Goal: Download file/media

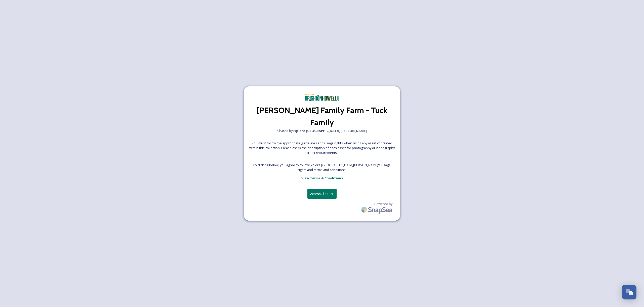
click at [328, 188] on button "Access Files" at bounding box center [321, 193] width 29 height 10
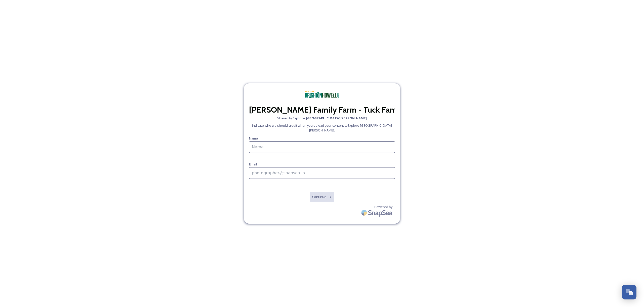
click at [287, 143] on input at bounding box center [322, 147] width 146 height 12
paste input "Kathryn Tuck"
type input "Kathryn Tuck"
click at [272, 168] on input at bounding box center [322, 173] width 146 height 12
paste input "kathrynatuck@gmail.com"
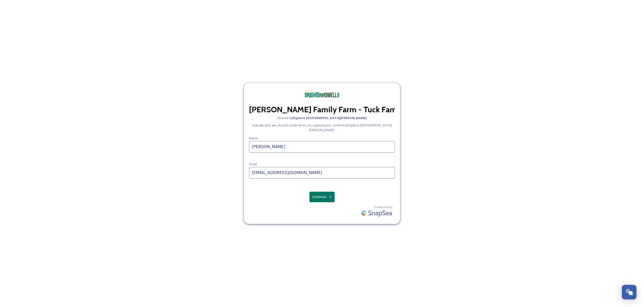
type input "kathrynatuck@gmail.com"
click at [325, 194] on button "Continue" at bounding box center [321, 196] width 25 height 10
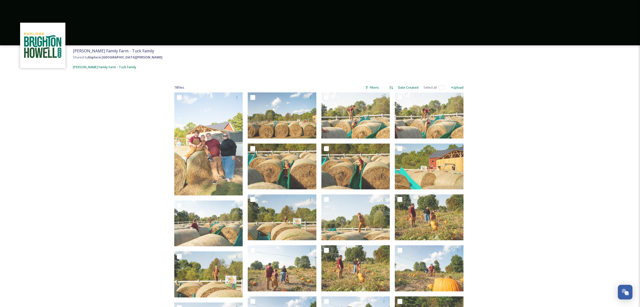
click at [442, 87] on input "checkbox" at bounding box center [441, 87] width 5 height 5
checkbox input "true"
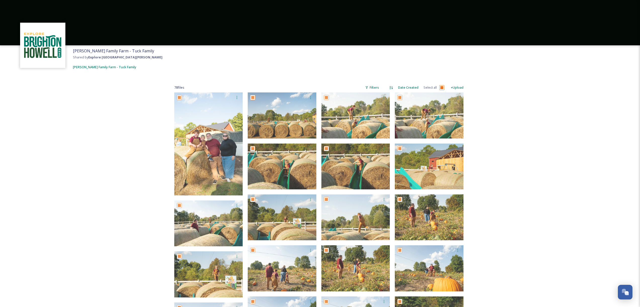
checkbox input "true"
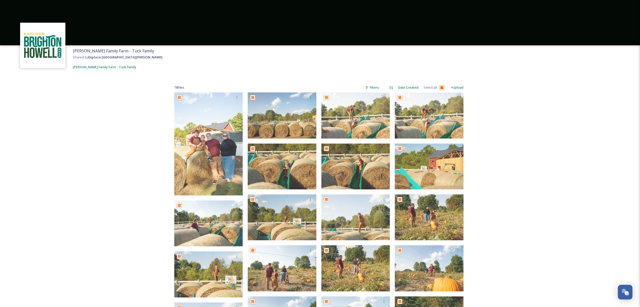
checkbox input "true"
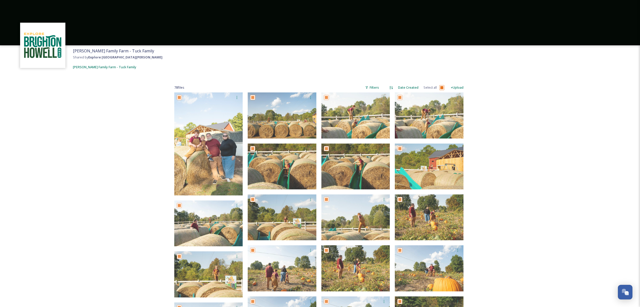
checkbox input "true"
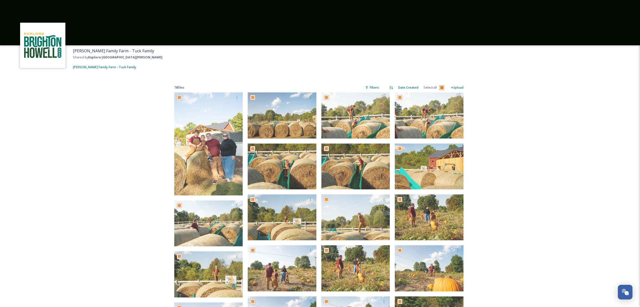
checkbox input "true"
click at [440, 86] on input "checkbox" at bounding box center [441, 87] width 5 height 5
checkbox input "true"
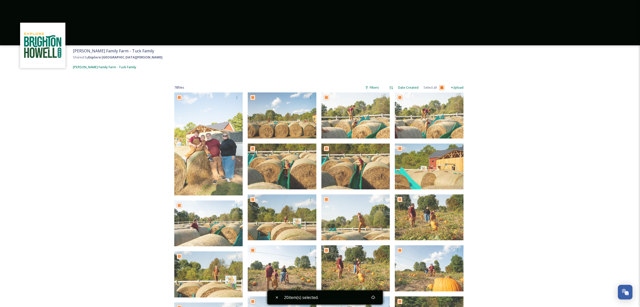
checkbox input "true"
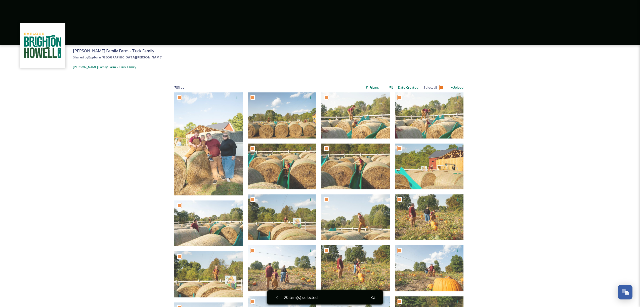
checkbox input "true"
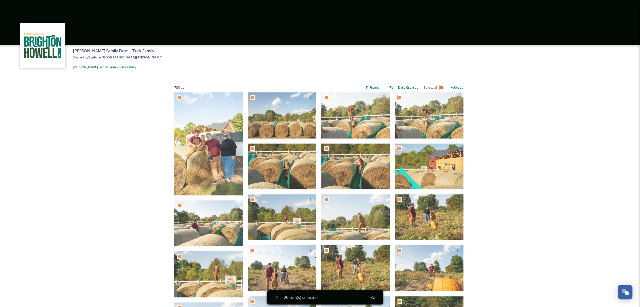
checkbox input "true"
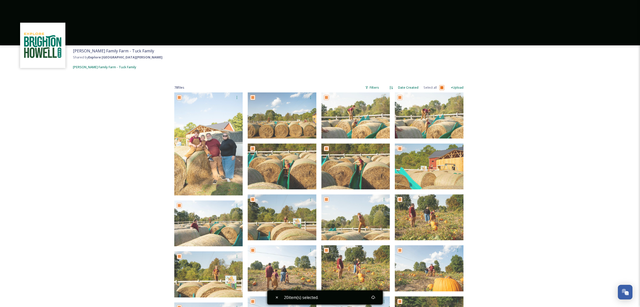
checkbox input "true"
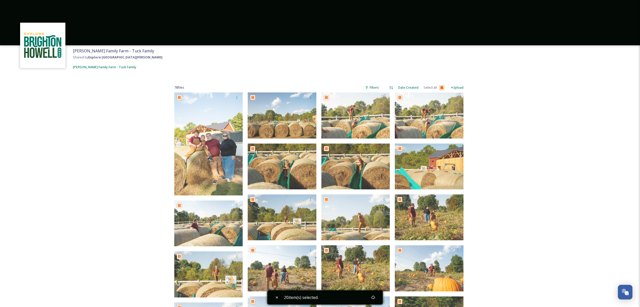
checkbox input "true"
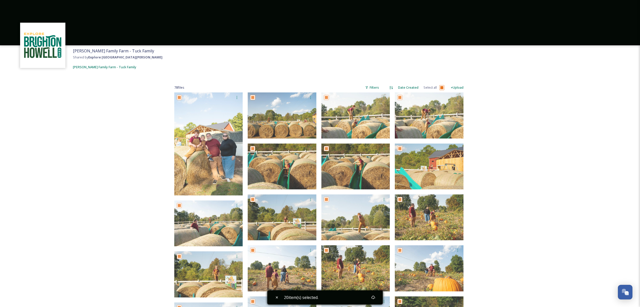
checkbox input "true"
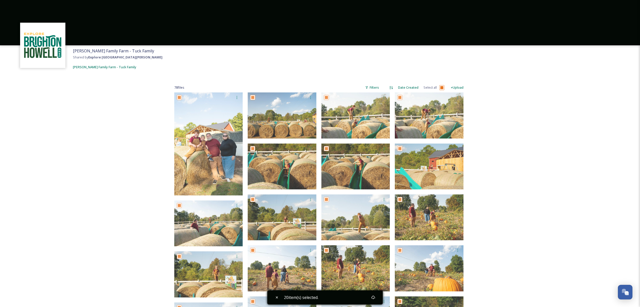
checkbox input "true"
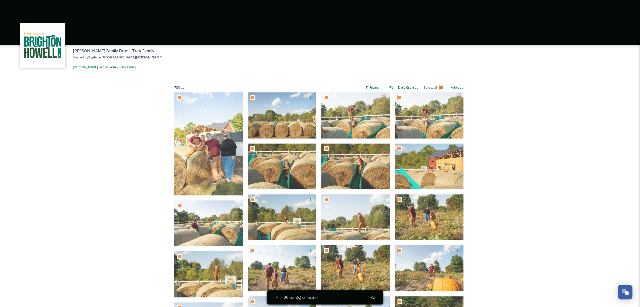
checkbox input "true"
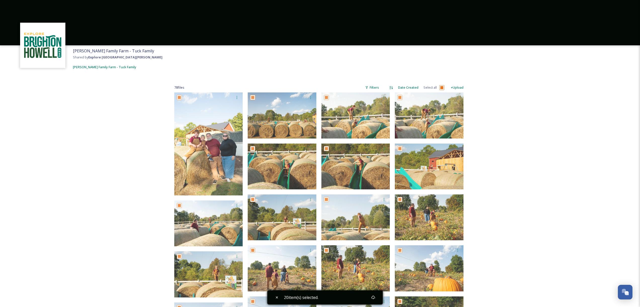
checkbox input "true"
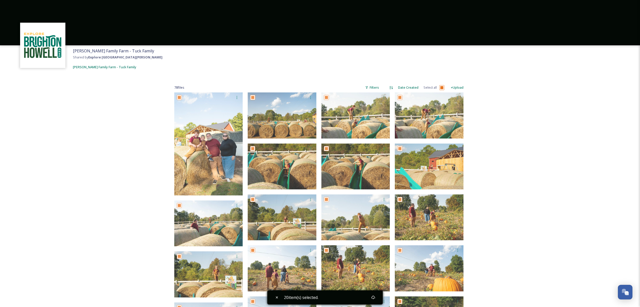
checkbox input "true"
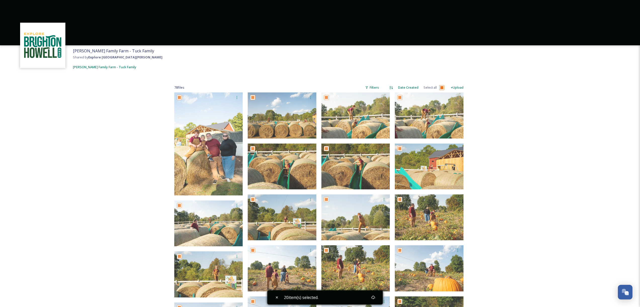
checkbox input "true"
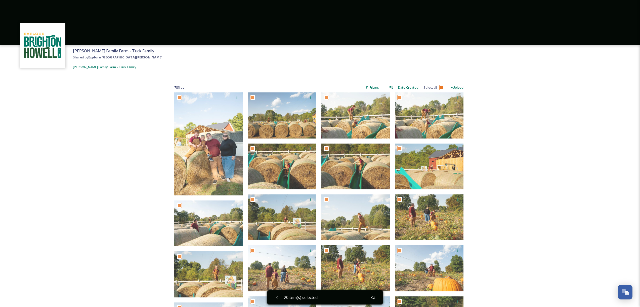
checkbox input "true"
click at [116, 67] on span "[PERSON_NAME] Family Farm - Tuck Family" at bounding box center [104, 67] width 63 height 5
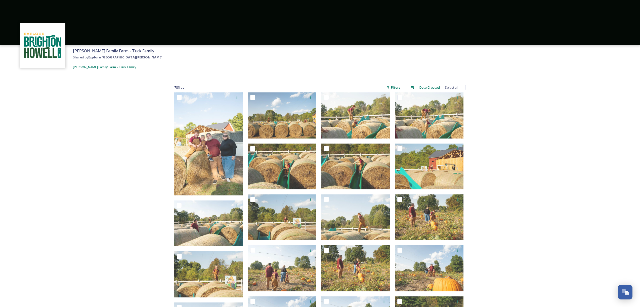
click at [462, 89] on input "checkbox" at bounding box center [463, 87] width 5 height 5
checkbox input "true"
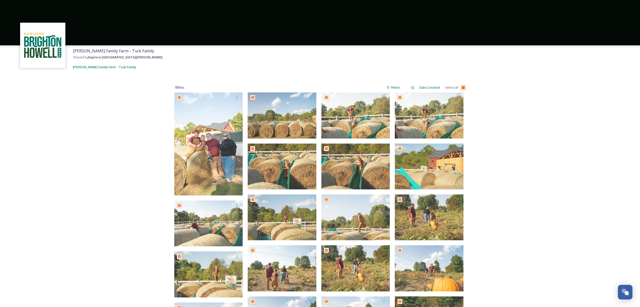
checkbox input "true"
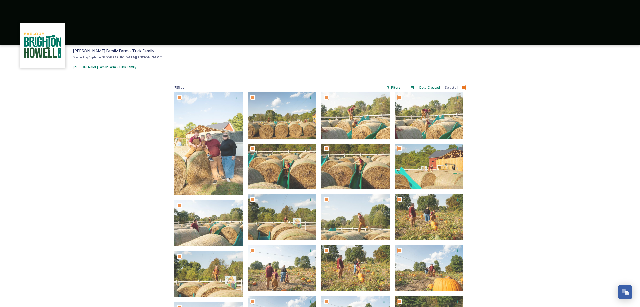
checkbox input "true"
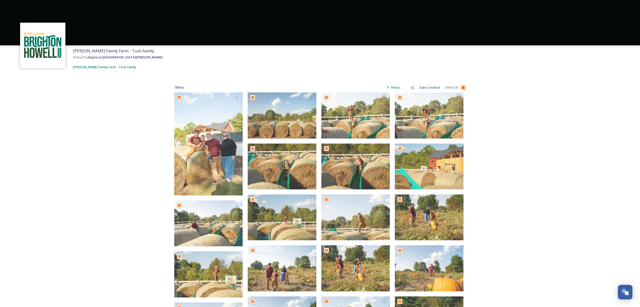
checkbox input "true"
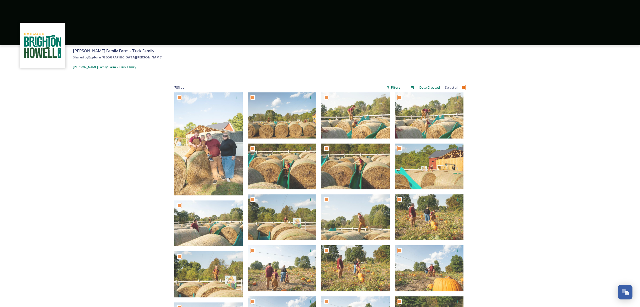
checkbox input "true"
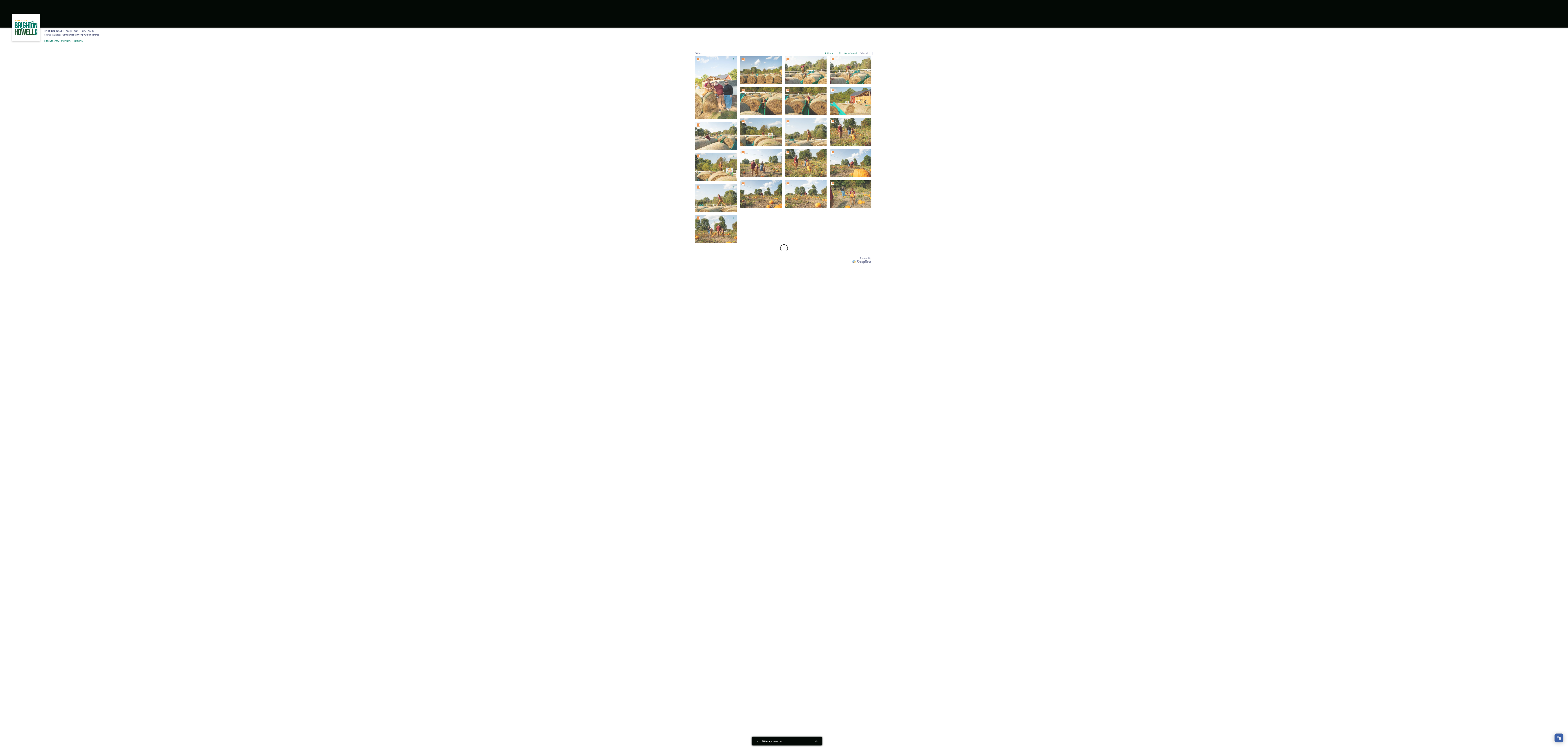
checkbox input "false"
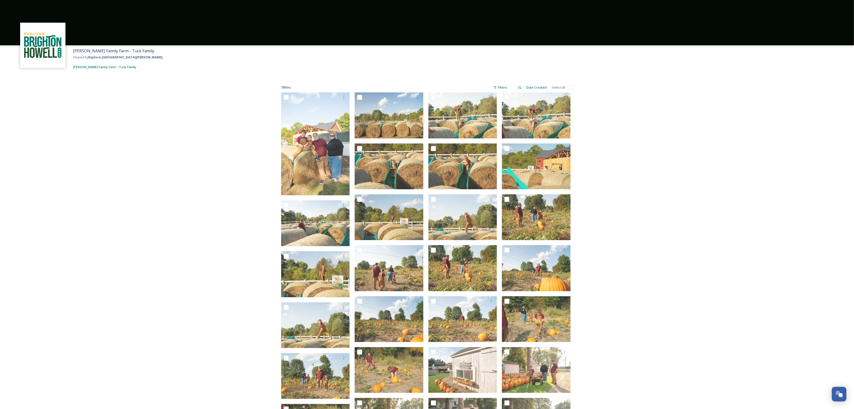
click at [569, 87] on input "checkbox" at bounding box center [570, 87] width 5 height 5
checkbox input "true"
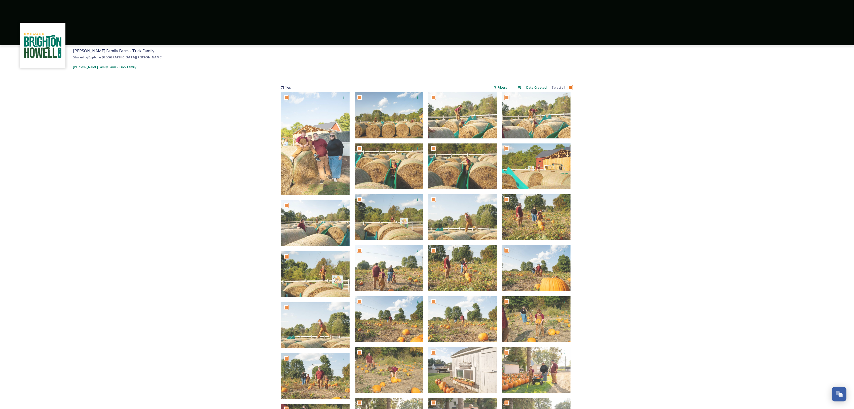
checkbox input "true"
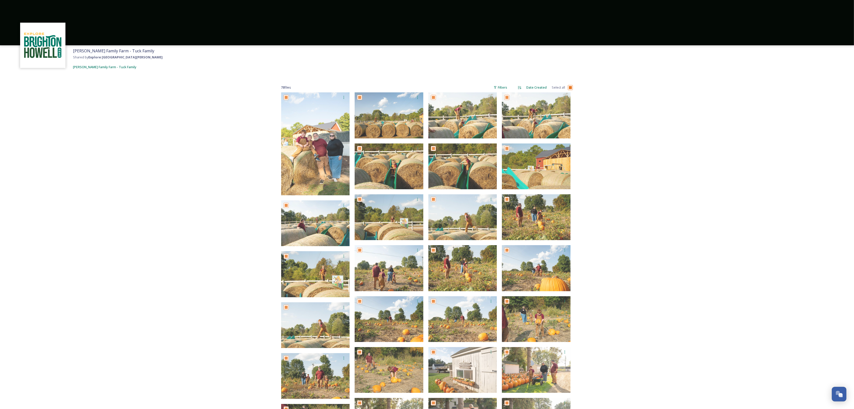
checkbox input "true"
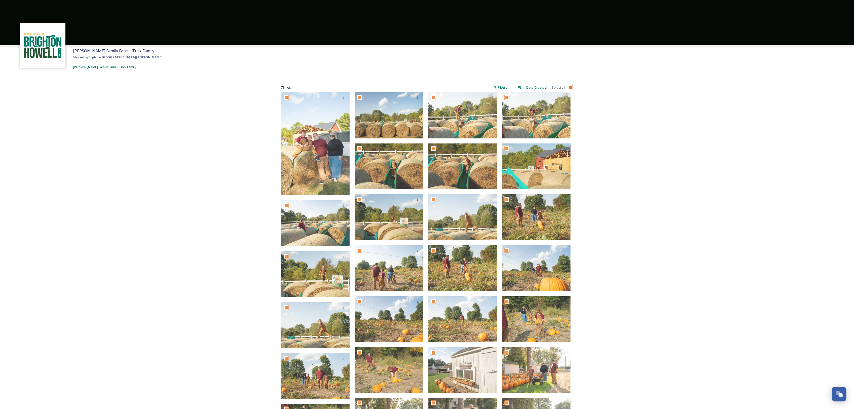
checkbox input "true"
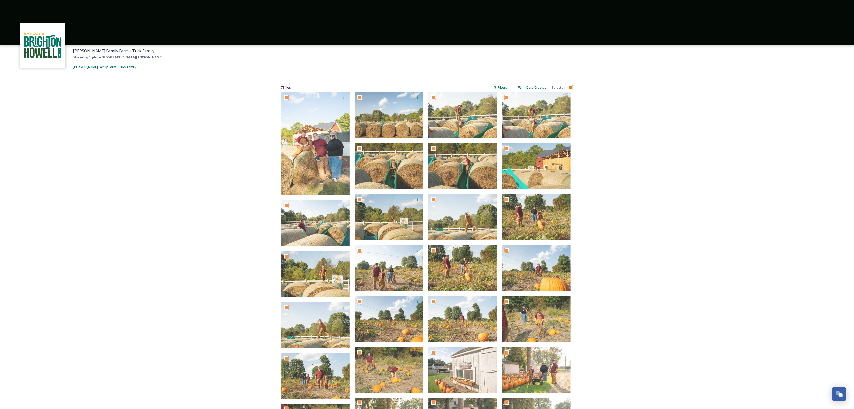
checkbox input "true"
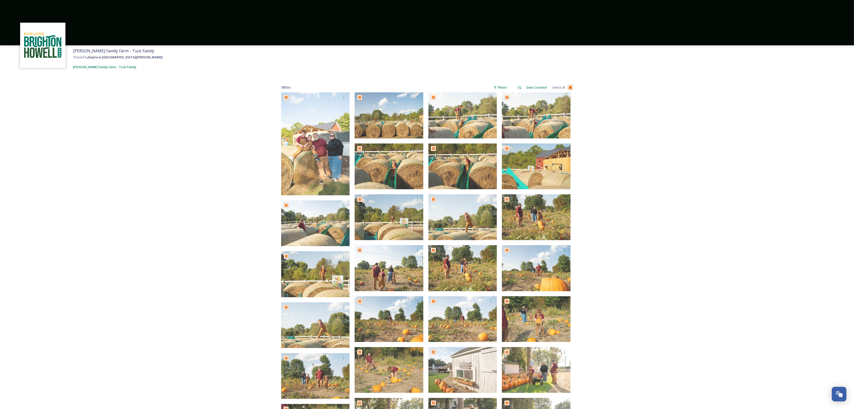
checkbox input "true"
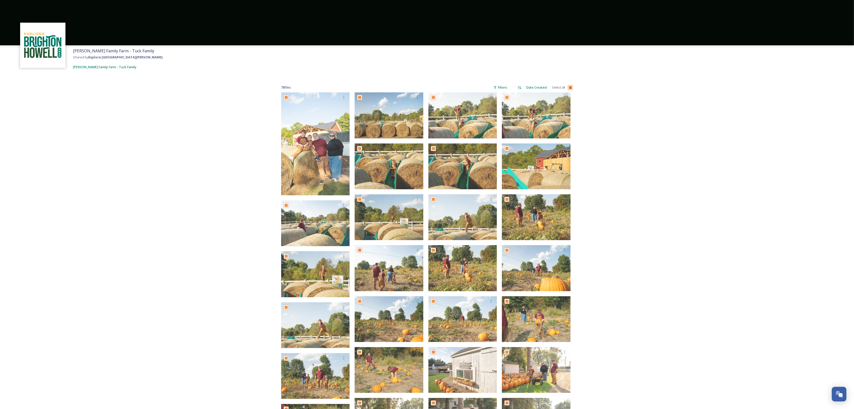
checkbox input "true"
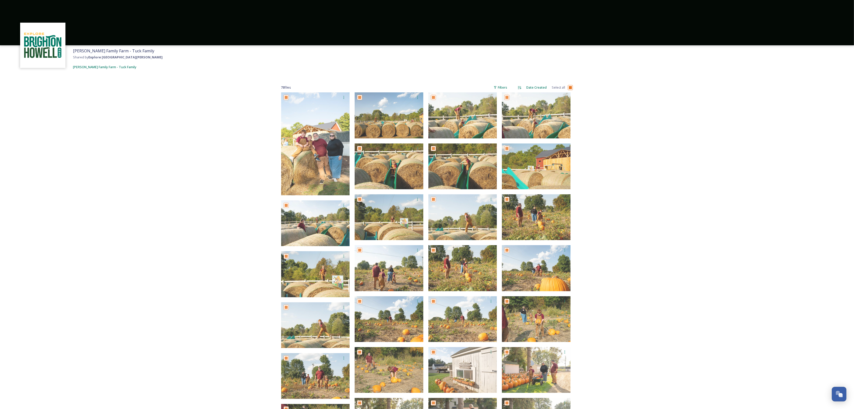
checkbox input "true"
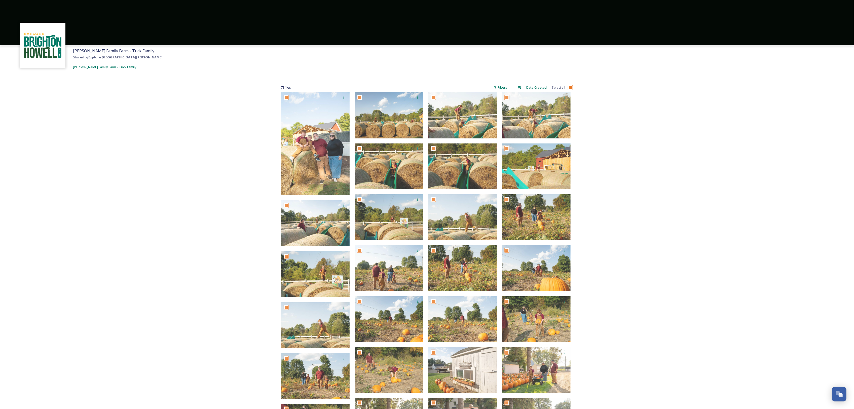
checkbox input "true"
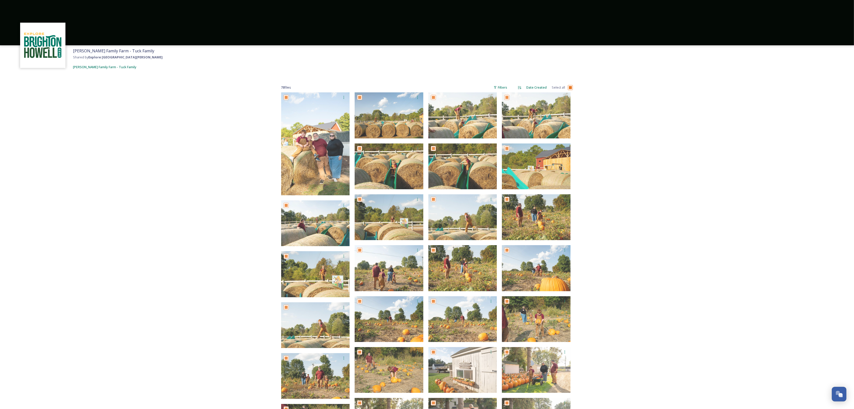
checkbox input "true"
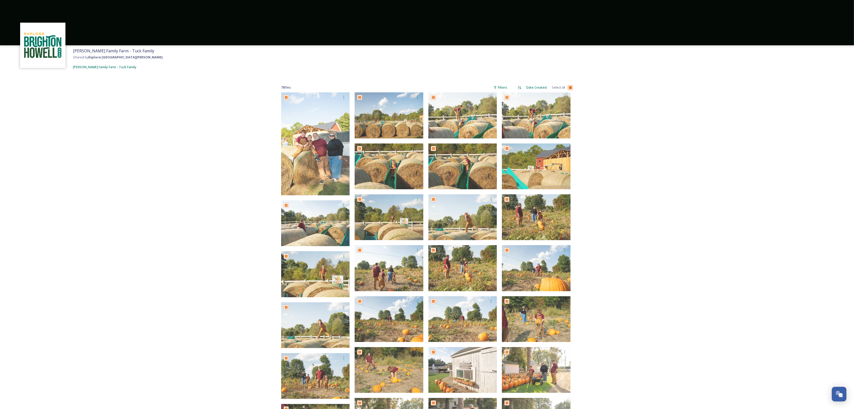
checkbox input "true"
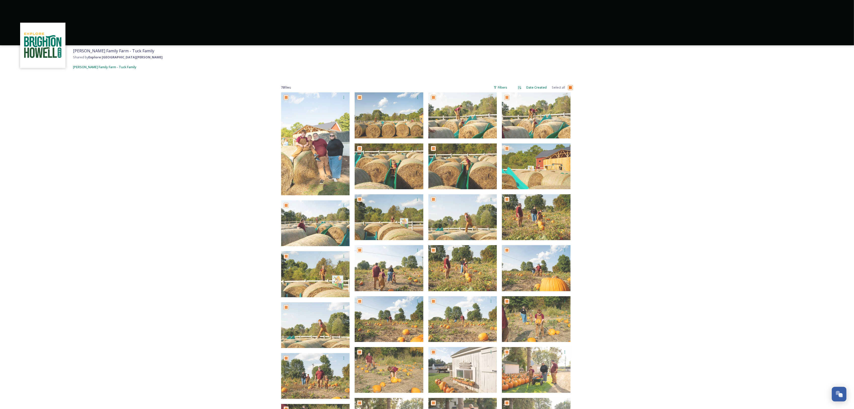
checkbox input "true"
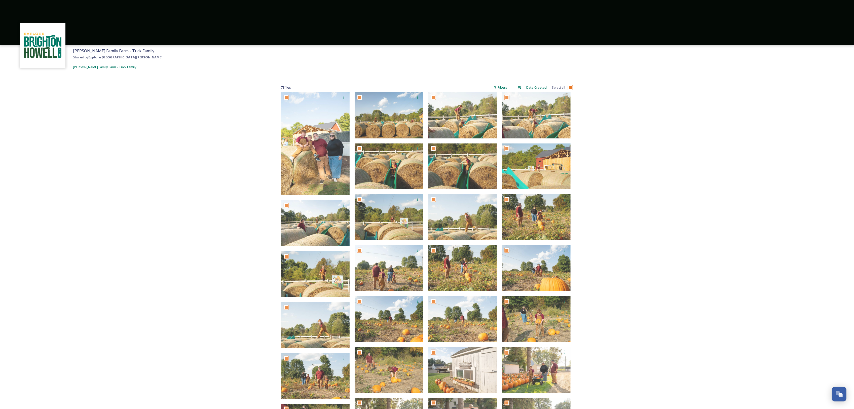
checkbox input "true"
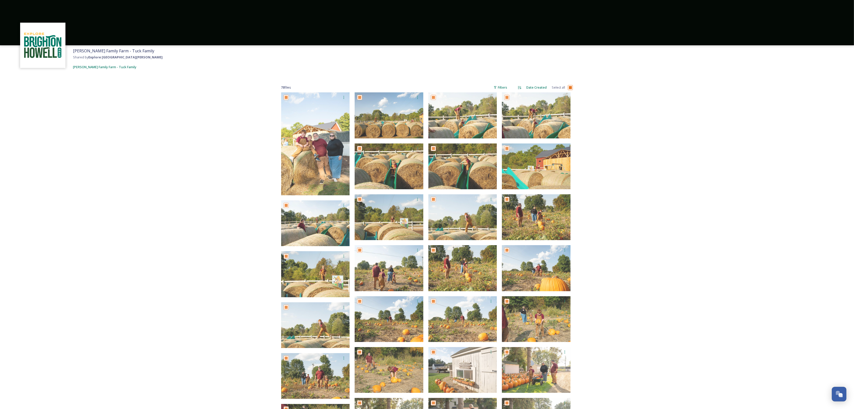
checkbox input "true"
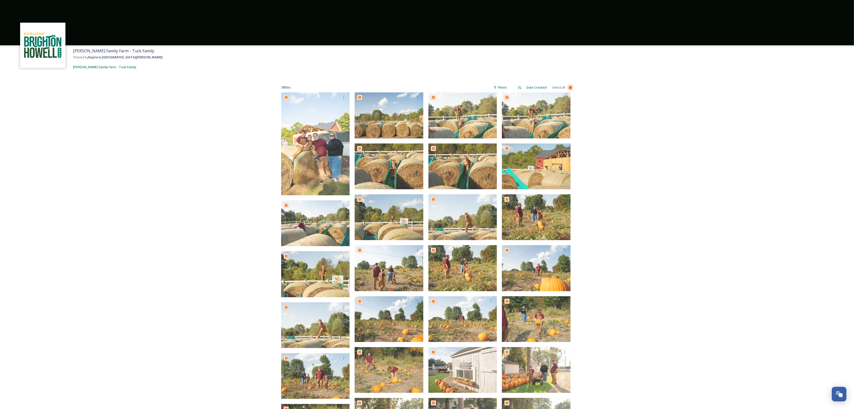
checkbox input "true"
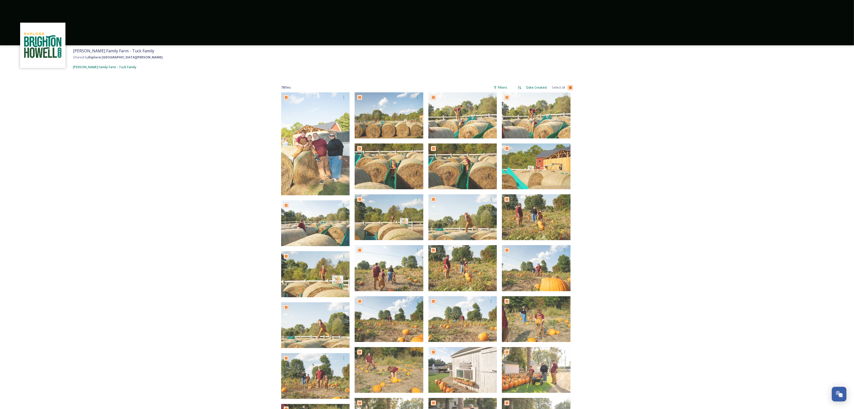
checkbox input "true"
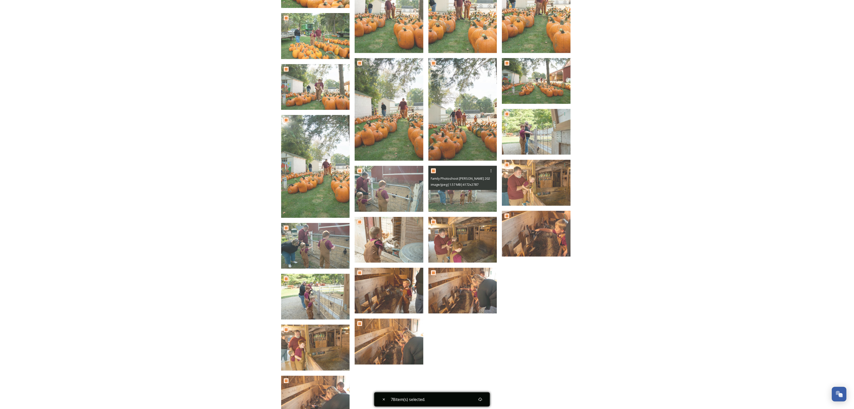
scroll to position [903, 0]
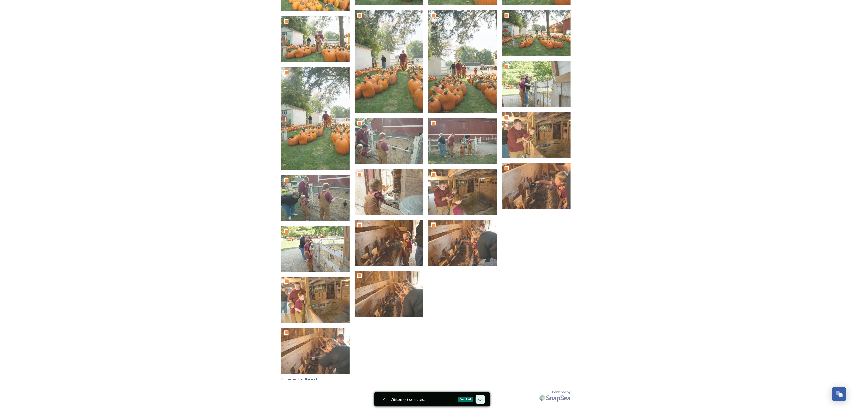
click at [485, 397] on div "Download" at bounding box center [479, 399] width 9 height 9
click at [445, 396] on div "78 item(s) selected." at bounding box center [431, 399] width 115 height 14
click at [482, 400] on icon at bounding box center [480, 399] width 4 height 4
click at [478, 397] on div "Download" at bounding box center [479, 399] width 9 height 9
